Goal: Communication & Community: Answer question/provide support

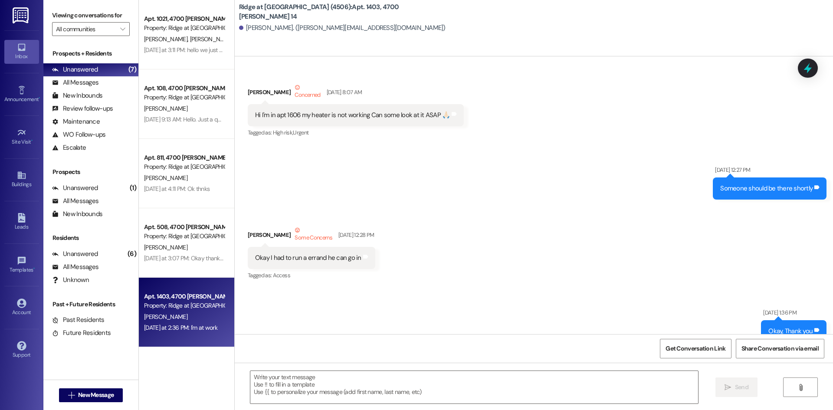
scroll to position [14931, 0]
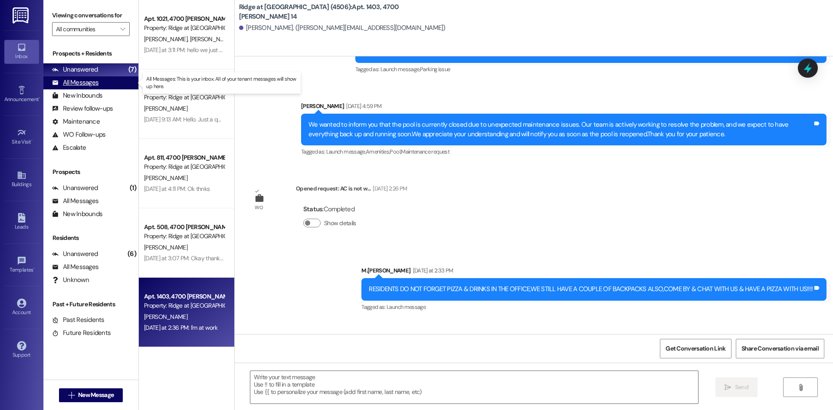
click at [99, 83] on div "All Messages (undefined)" at bounding box center [90, 82] width 95 height 13
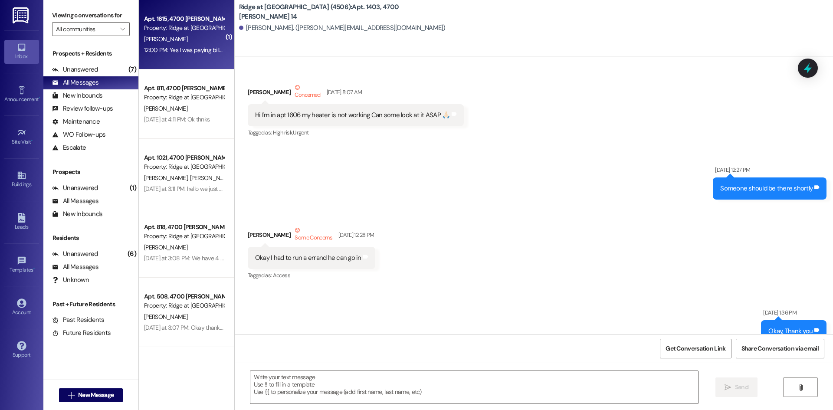
scroll to position [14931, 0]
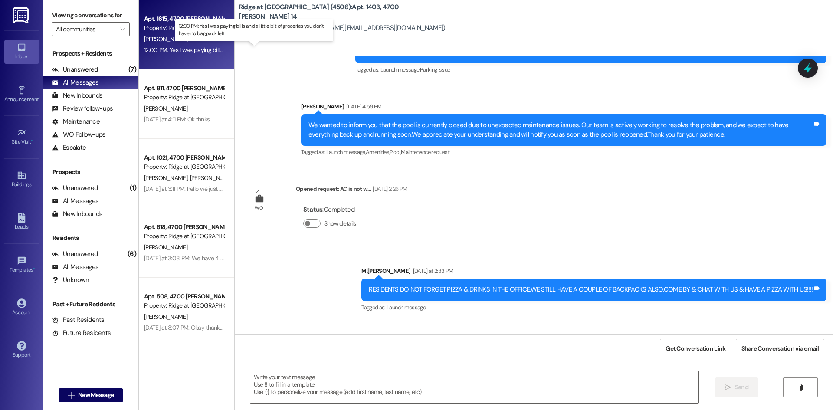
click at [169, 48] on div "12:00 PM: Yes I was paying bills and a little bit of groceries you don't have n…" at bounding box center [255, 50] width 223 height 8
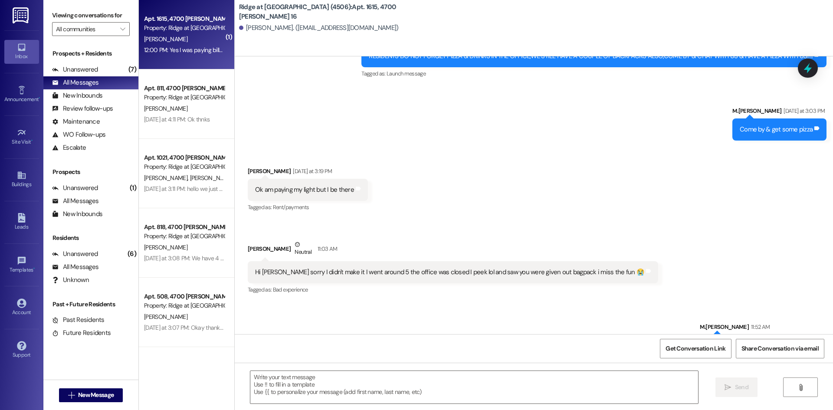
scroll to position [29661, 0]
click at [289, 388] on textarea at bounding box center [474, 387] width 448 height 33
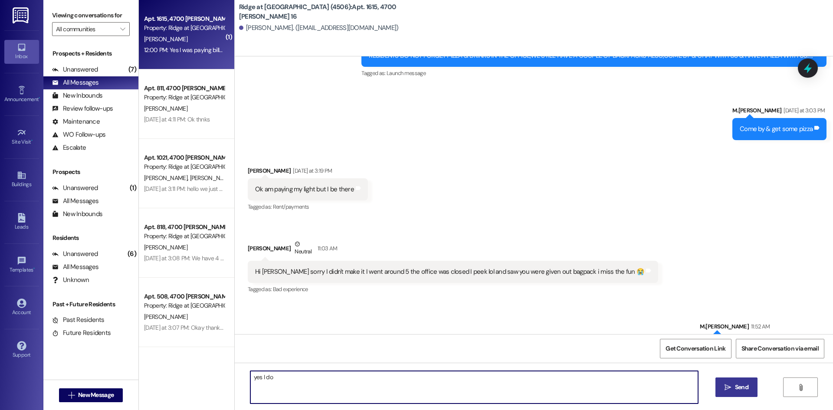
type textarea "yes I do"
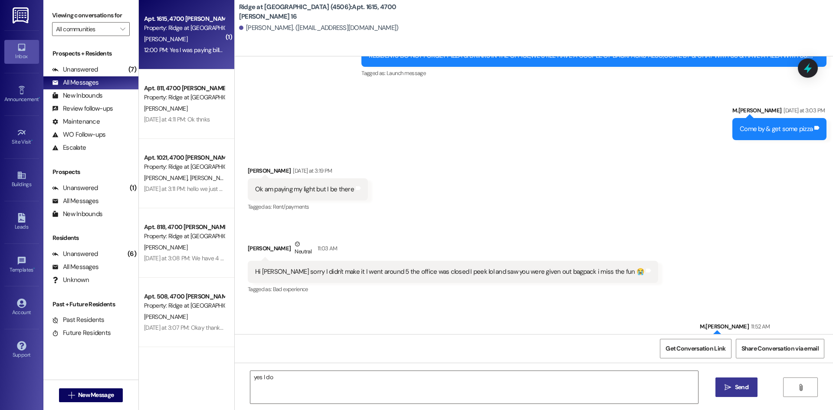
click at [720, 384] on button " Send" at bounding box center [737, 388] width 42 height 20
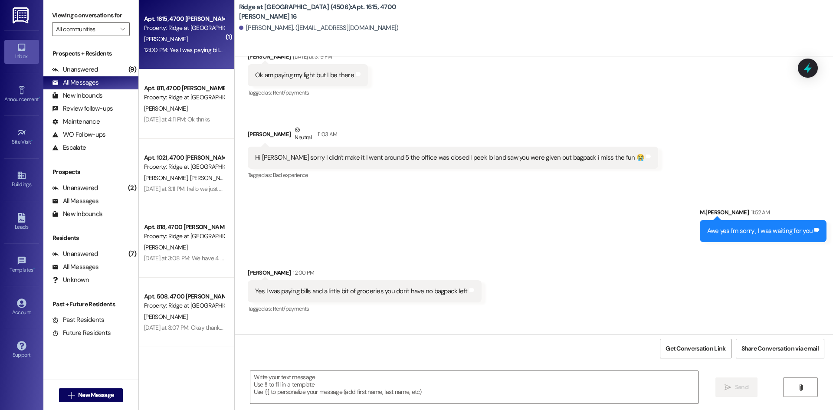
scroll to position [29782, 0]
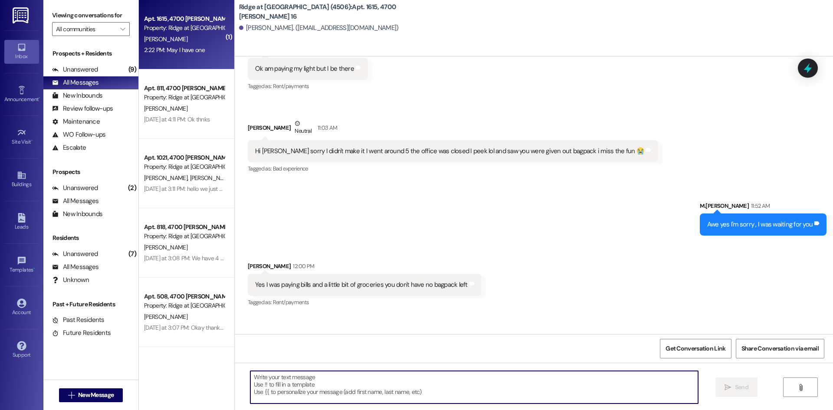
drag, startPoint x: 286, startPoint y: 373, endPoint x: 298, endPoint y: 415, distance: 43.0
click at [298, 410] on html "Inbox Go to Inbox Announcement • Send A Text Announcement Site Visit • Go to Si…" at bounding box center [416, 205] width 833 height 410
type textarea "Ofc come by we are here"
type textarea "Are you close by"
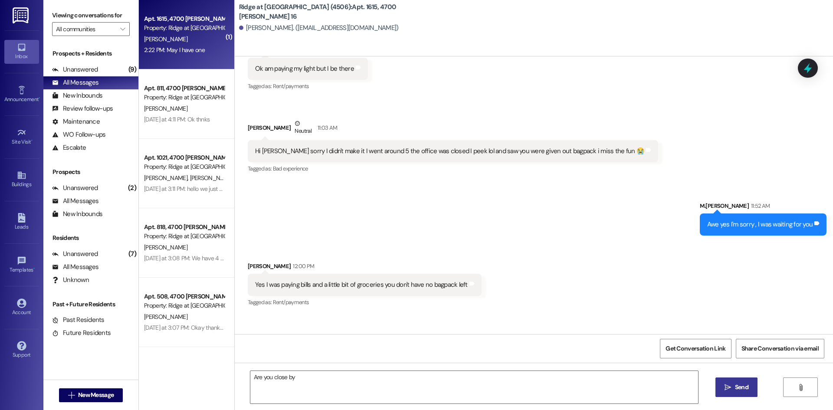
click at [740, 383] on span "Send" at bounding box center [741, 387] width 13 height 9
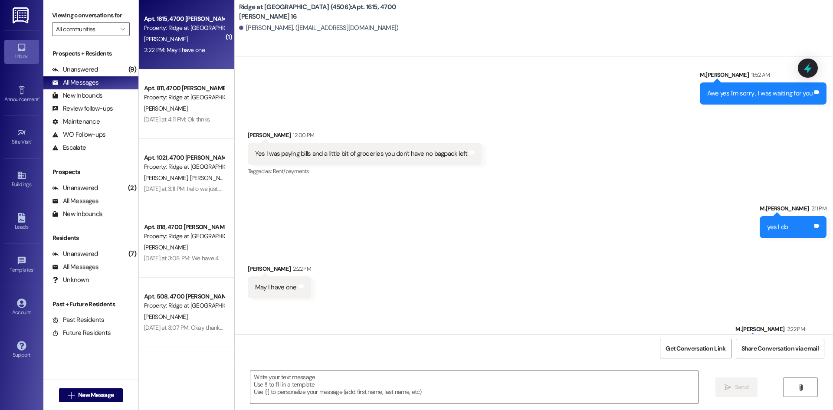
scroll to position [29964, 0]
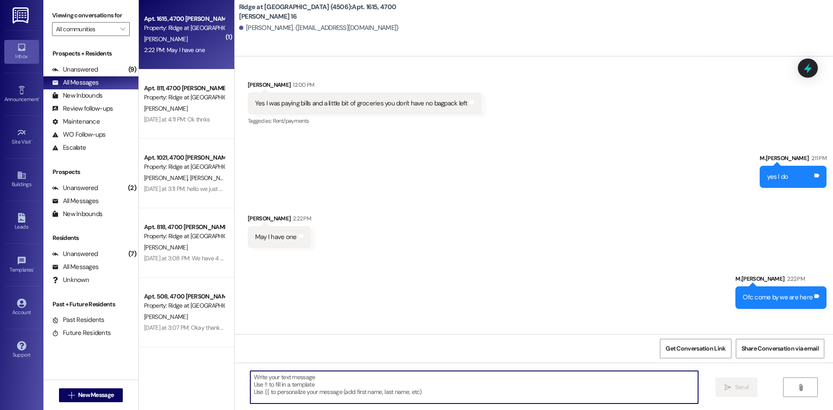
click at [277, 383] on textarea at bounding box center [474, 387] width 448 height 33
type textarea "Oh ok come before I leave I have some other stuff here"
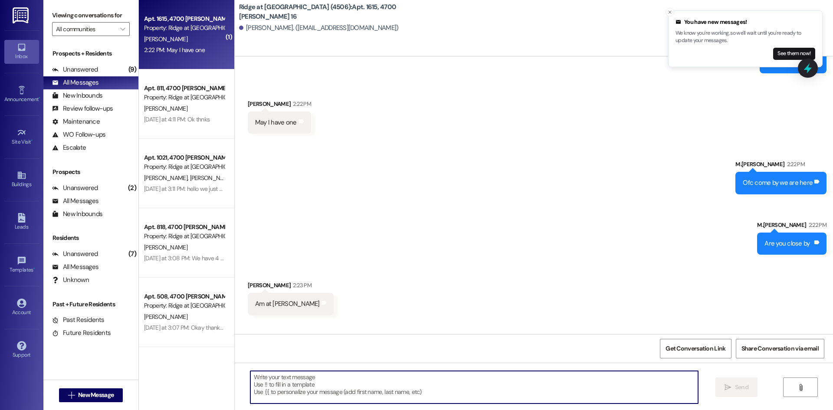
scroll to position [30085, 0]
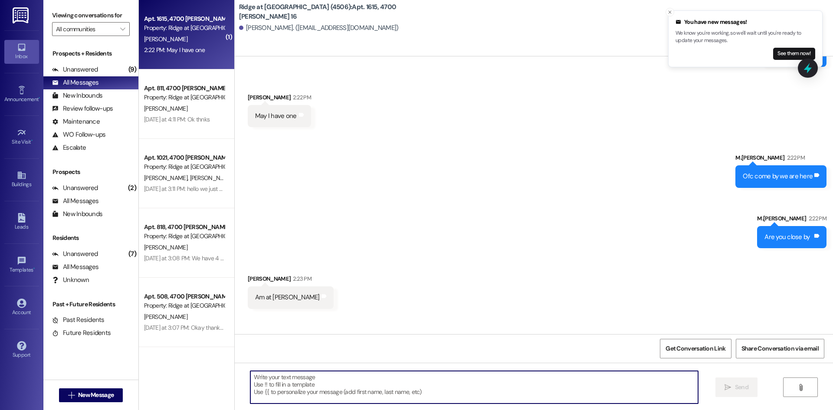
click at [299, 382] on textarea at bounding box center [474, 387] width 448 height 33
type textarea "Okay I will see u"
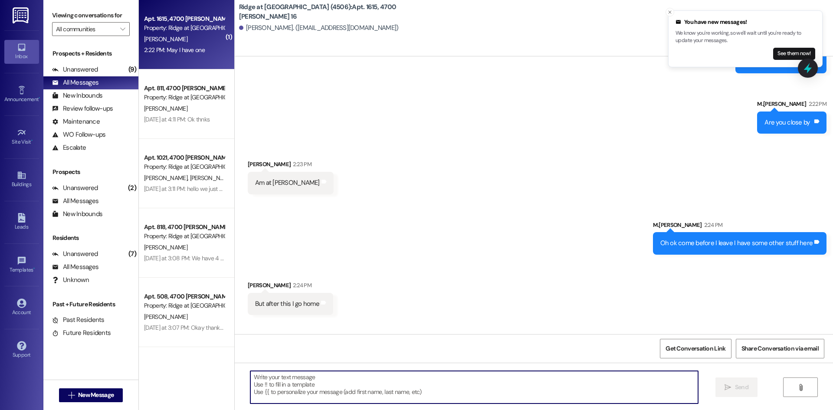
scroll to position [30205, 0]
